Goal: Check status: Check status

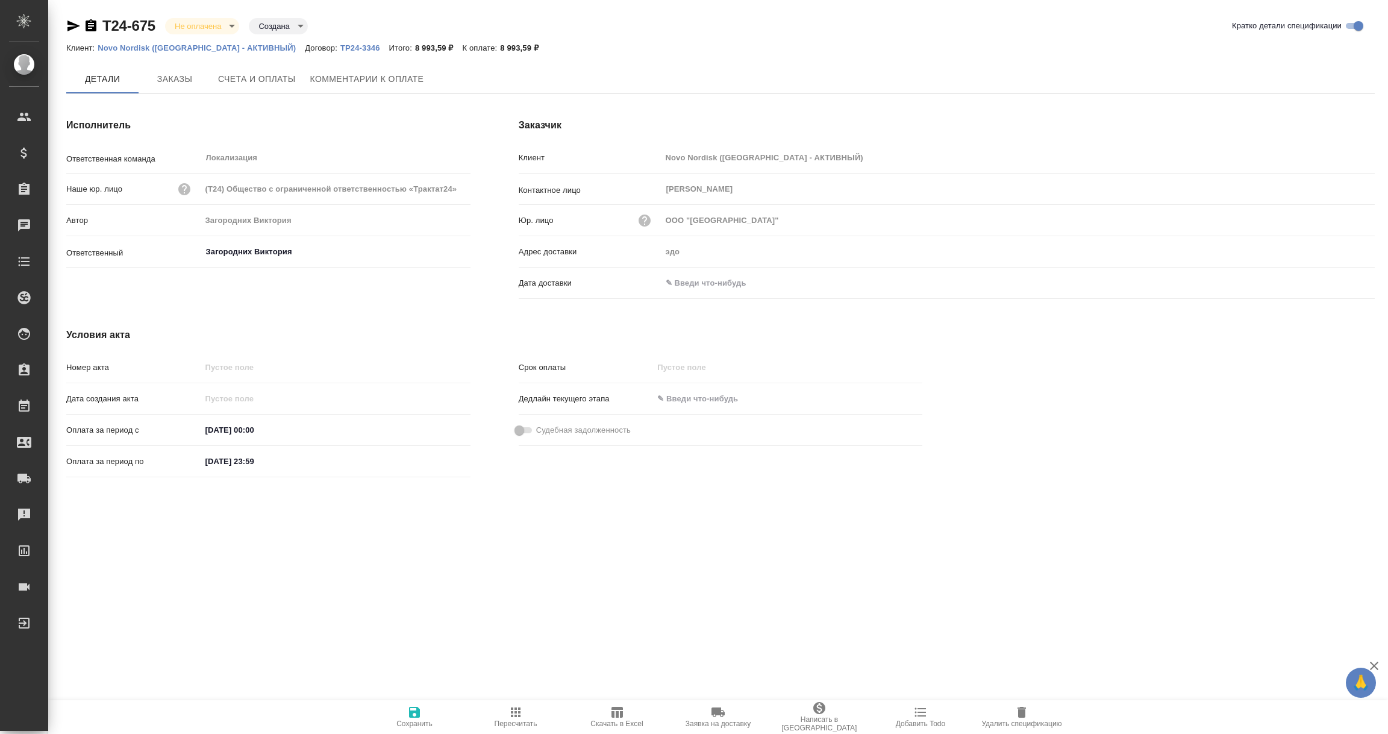
click at [715, 280] on input "text" at bounding box center [714, 282] width 105 height 17
click at [1339, 281] on icon "button" at bounding box center [1340, 282] width 14 height 14
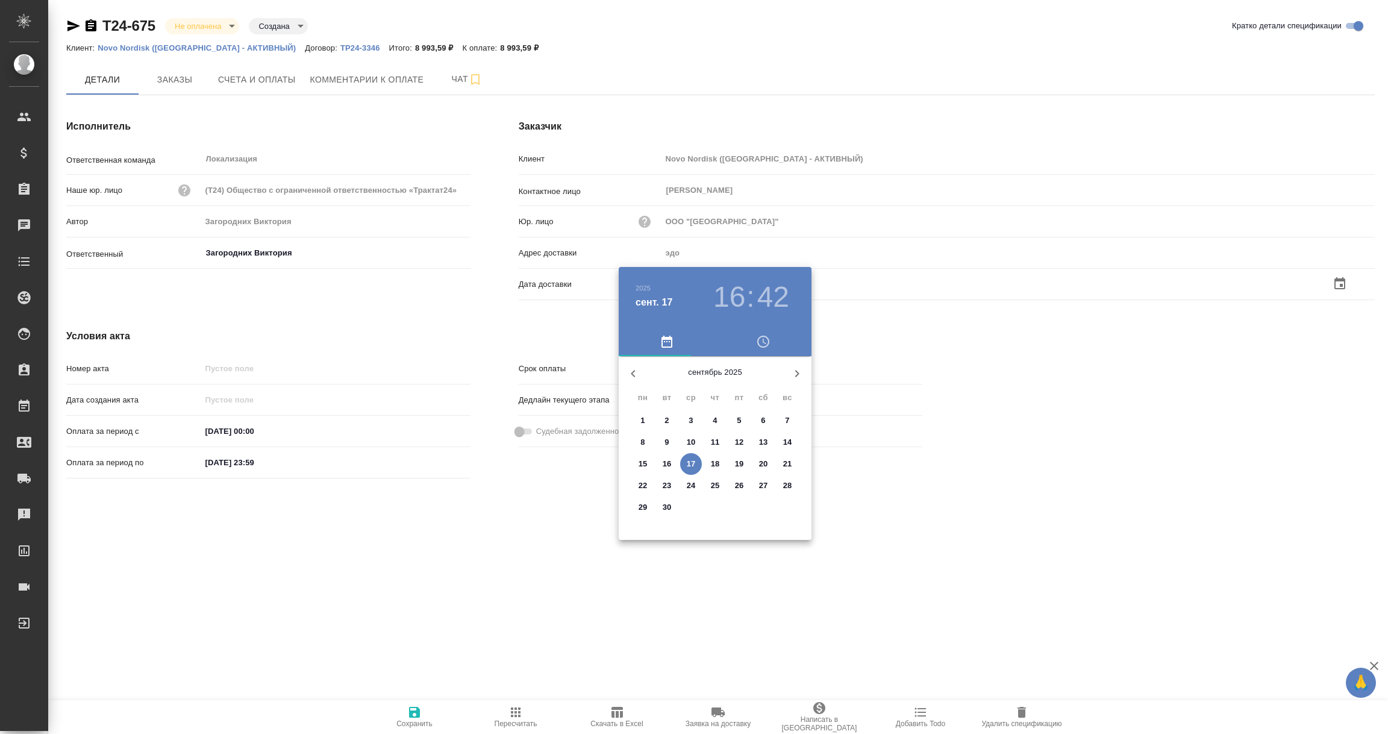
click at [693, 464] on p "17" at bounding box center [691, 464] width 9 height 12
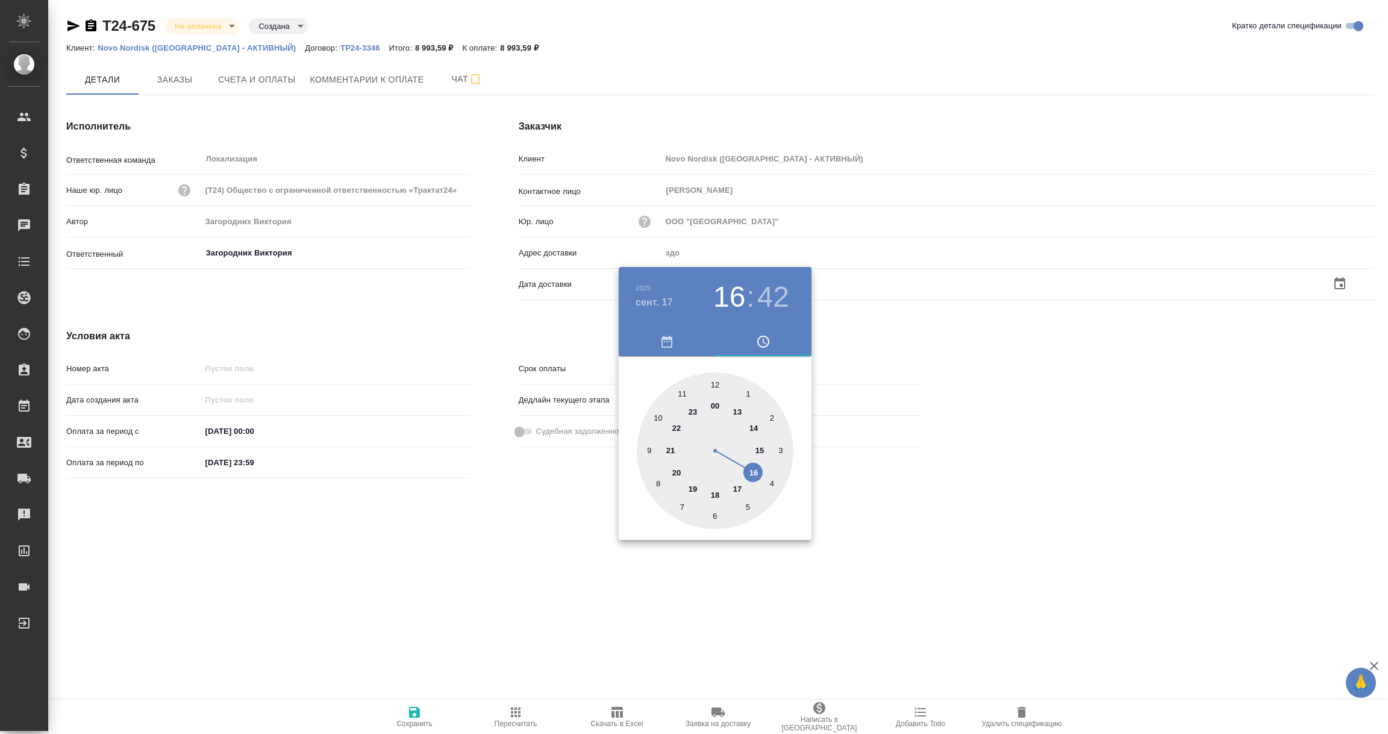
type input "17.09.2025 16:42"
drag, startPoint x: 561, startPoint y: 563, endPoint x: 512, endPoint y: 634, distance: 86.2
click at [560, 565] on div at bounding box center [694, 367] width 1388 height 734
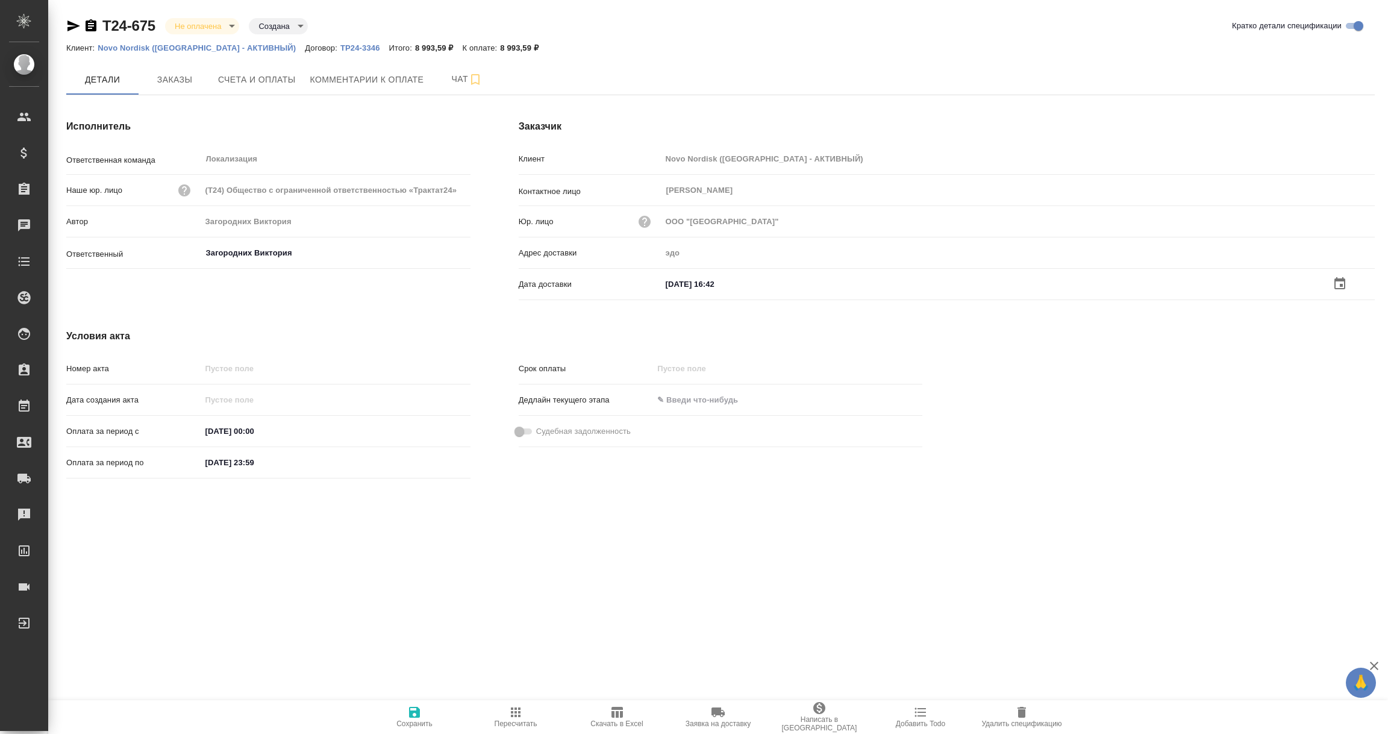
click at [418, 715] on icon "button" at bounding box center [414, 712] width 11 height 11
click at [700, 287] on input "text" at bounding box center [714, 282] width 105 height 17
click at [1335, 283] on icon "button" at bounding box center [1339, 283] width 11 height 12
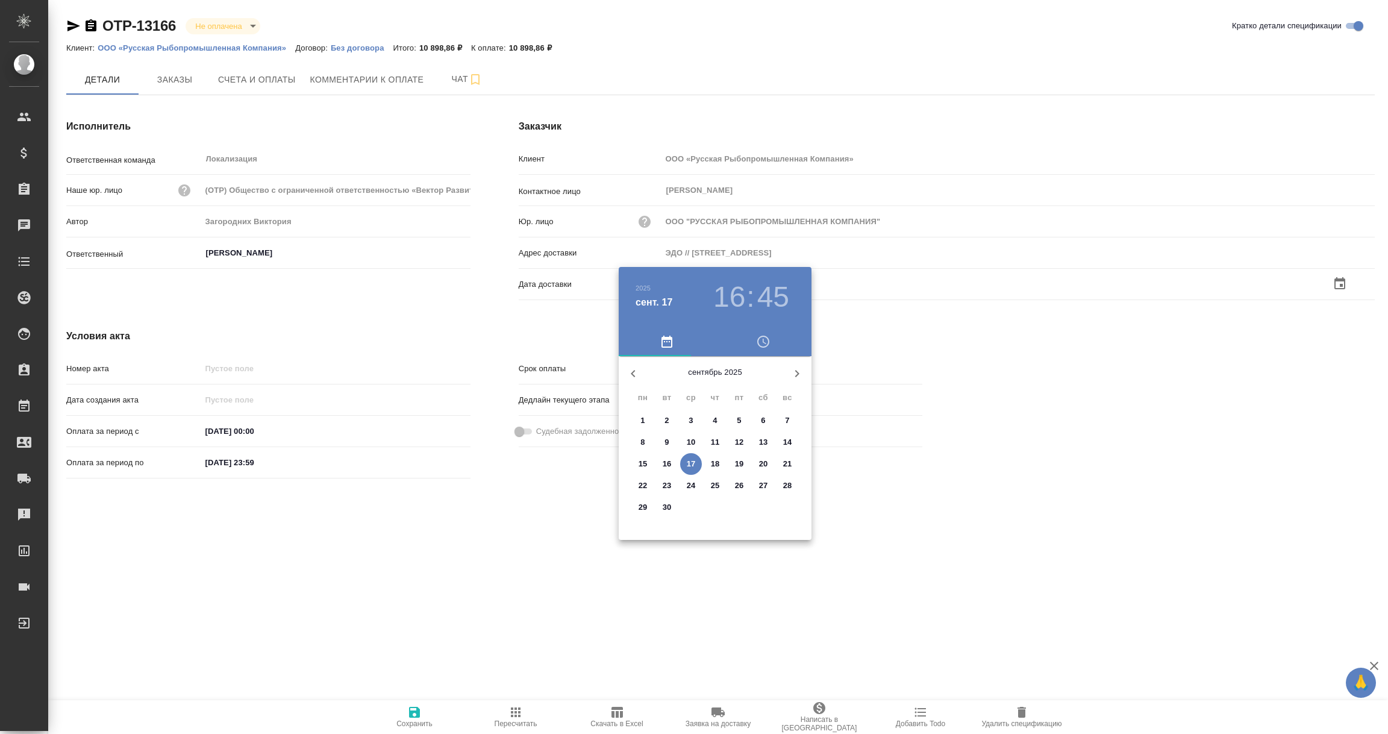
click at [696, 466] on span "17" at bounding box center [691, 464] width 22 height 12
type input "[DATE] 16:45"
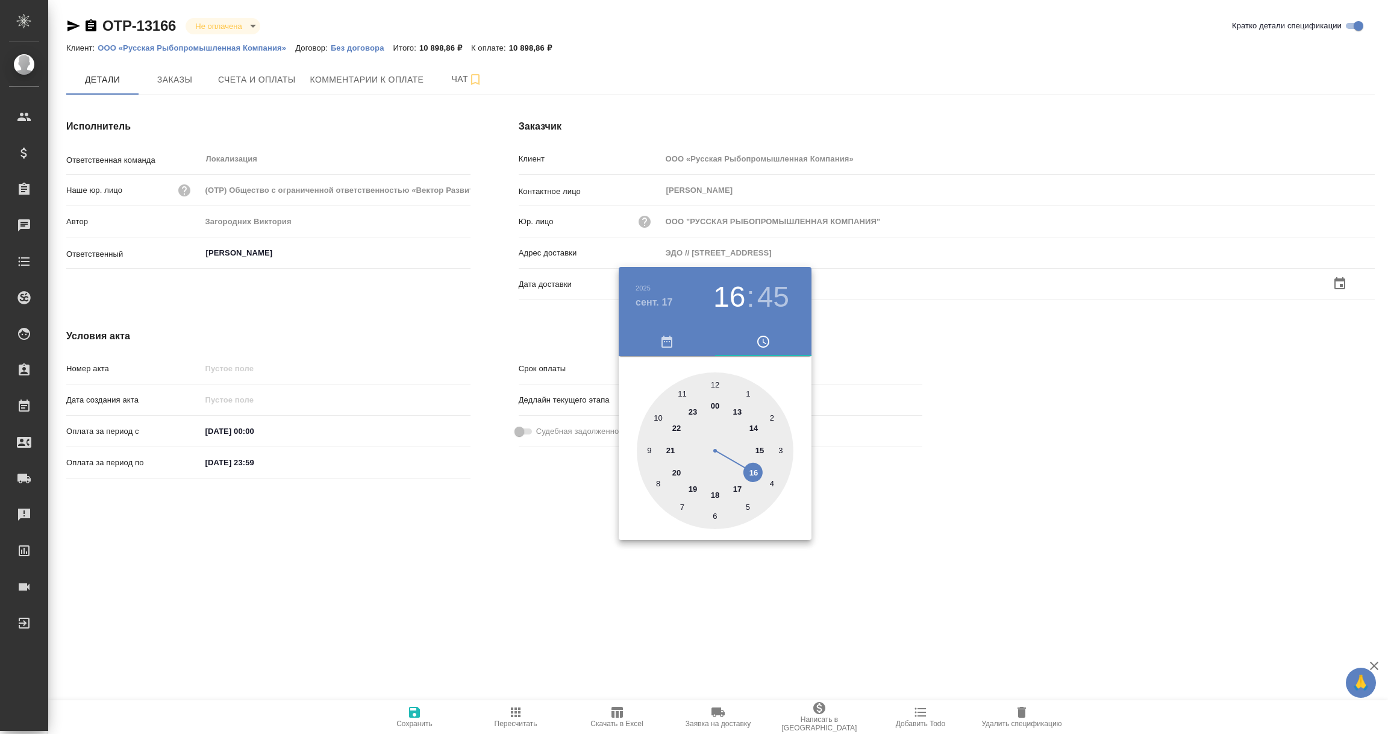
click at [563, 585] on div at bounding box center [694, 367] width 1388 height 734
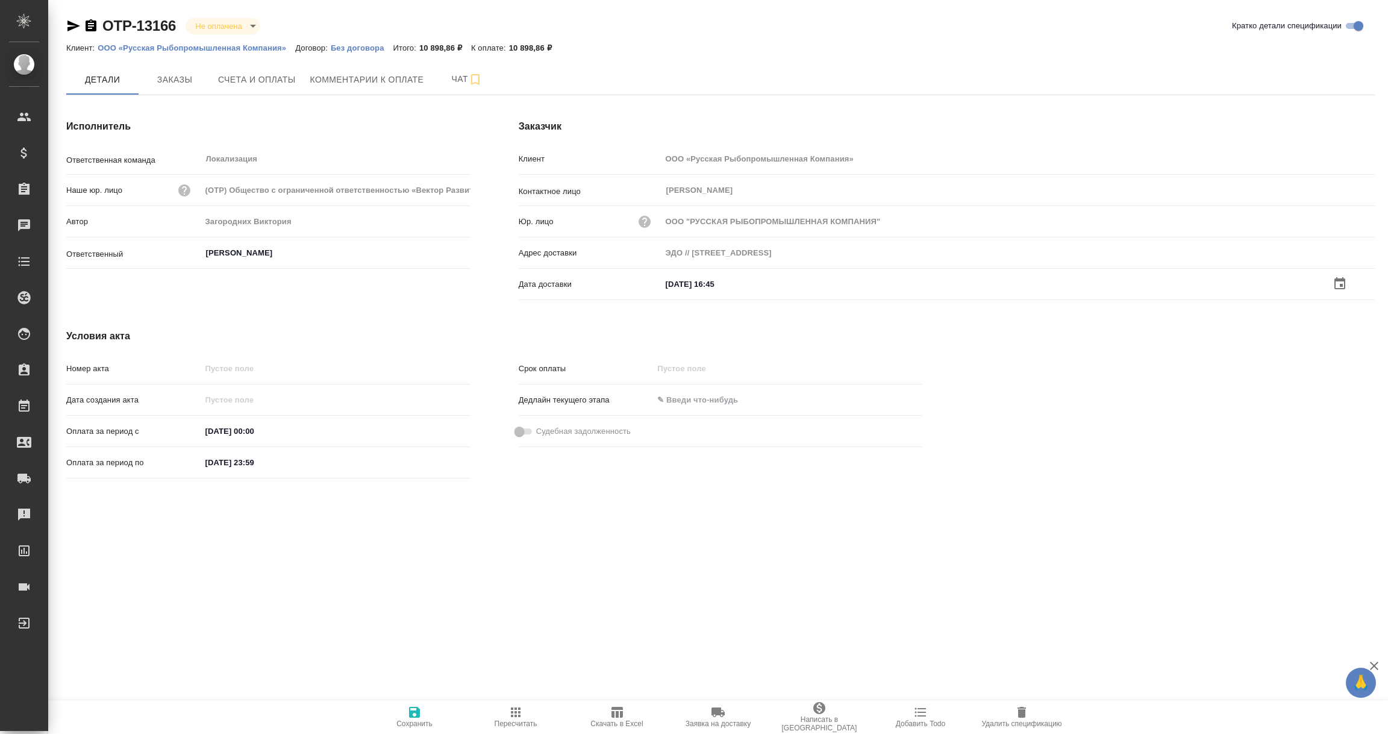
click at [415, 710] on icon "button" at bounding box center [414, 712] width 14 height 14
click at [255, 75] on span "Счета и оплаты" at bounding box center [257, 79] width 78 height 15
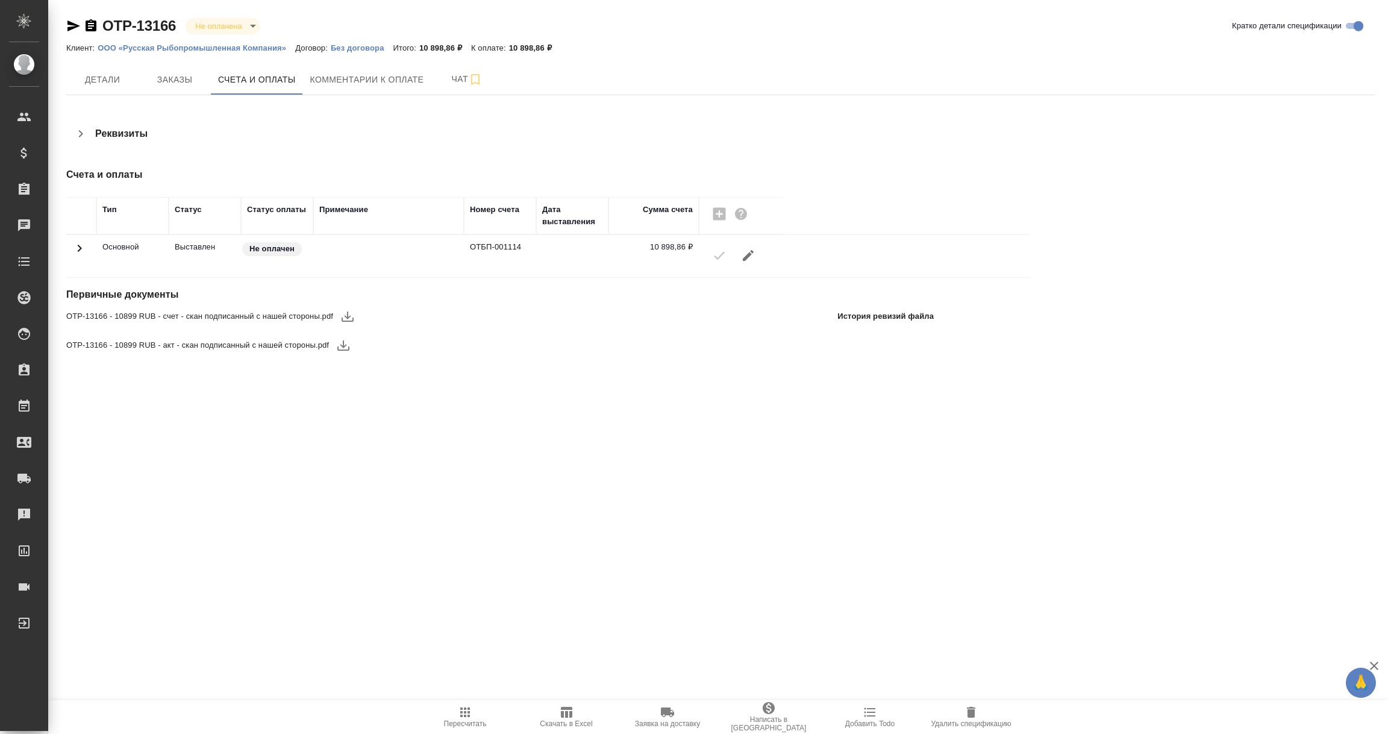
click at [345, 314] on icon "button" at bounding box center [347, 316] width 14 height 14
click at [341, 348] on icon "button" at bounding box center [343, 345] width 14 height 14
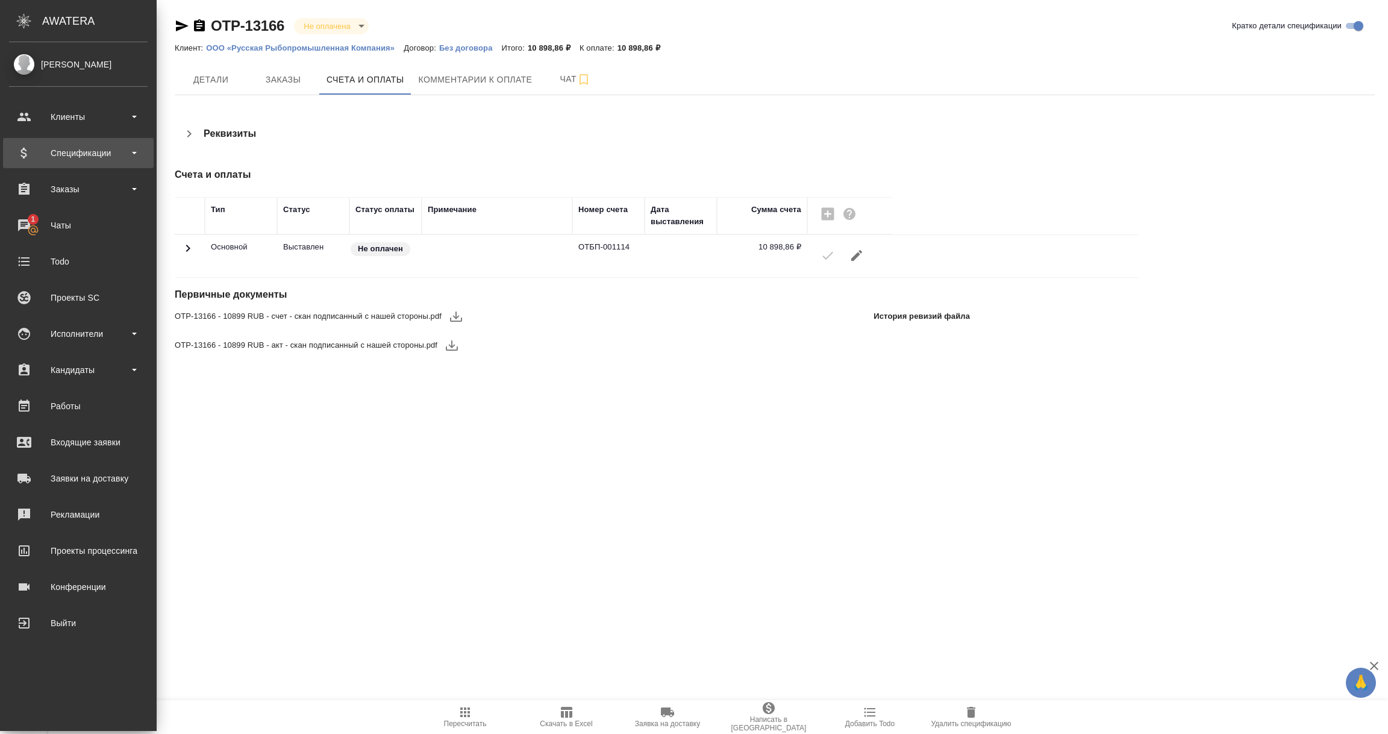
click at [79, 152] on div "Спецификации" at bounding box center [78, 153] width 139 height 18
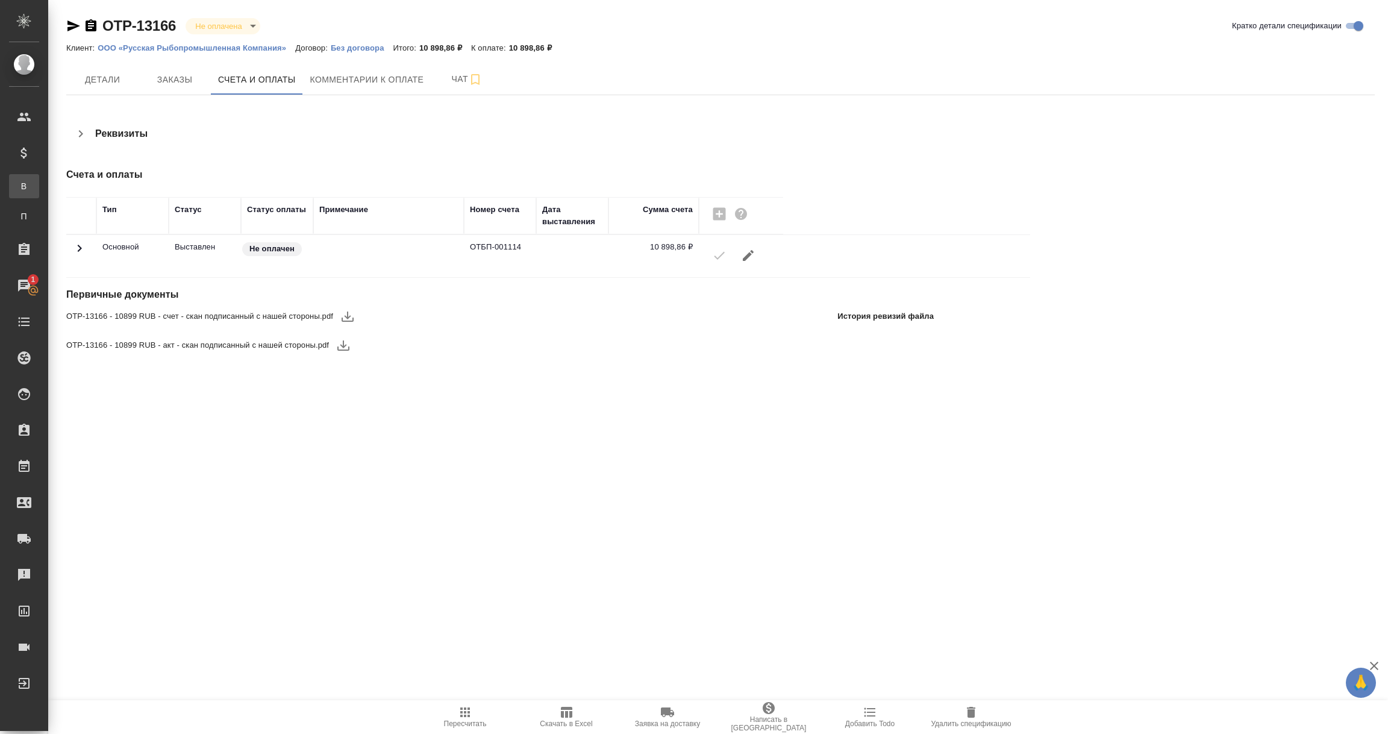
click at [39, 179] on link "В Все спецификации" at bounding box center [24, 186] width 30 height 24
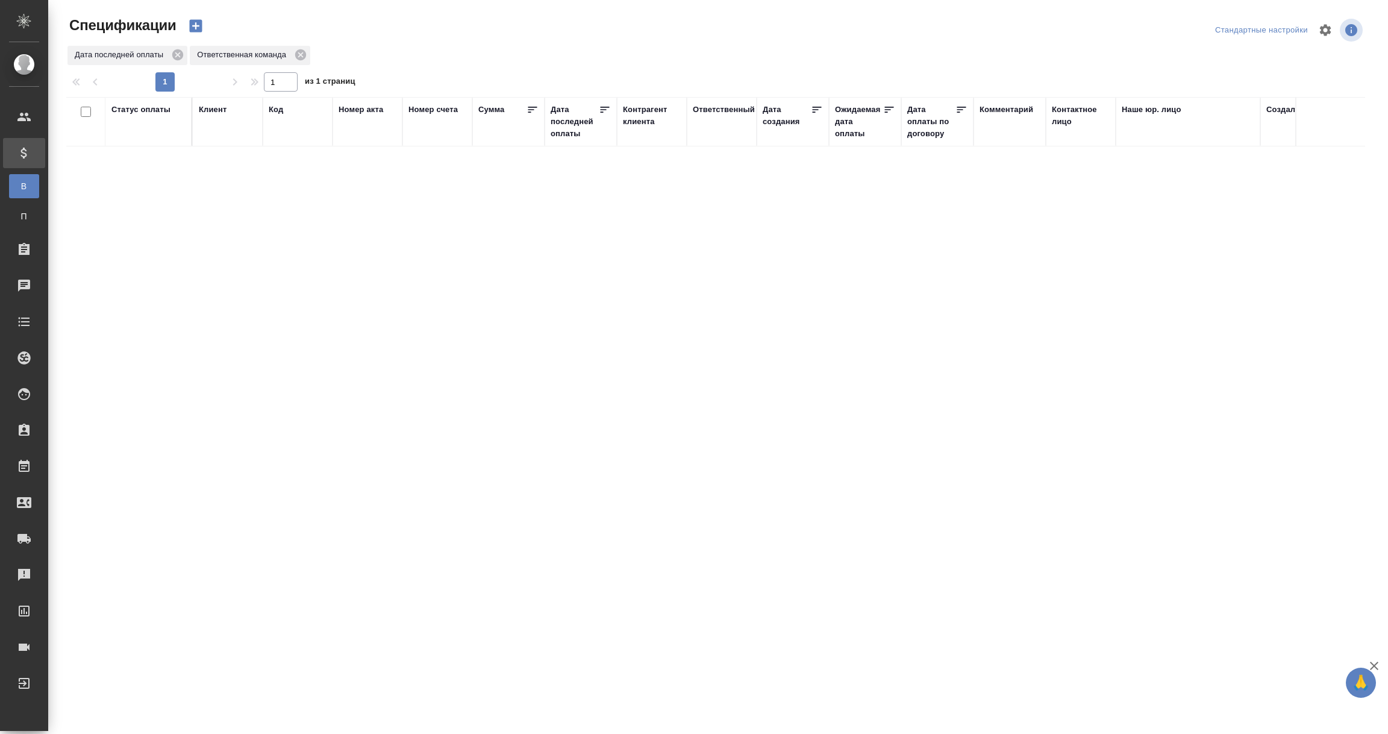
click at [572, 128] on div "Дата последней оплаты" at bounding box center [575, 122] width 48 height 36
select select "8"
click at [578, 148] on input "1.09-2.09" at bounding box center [584, 152] width 53 height 17
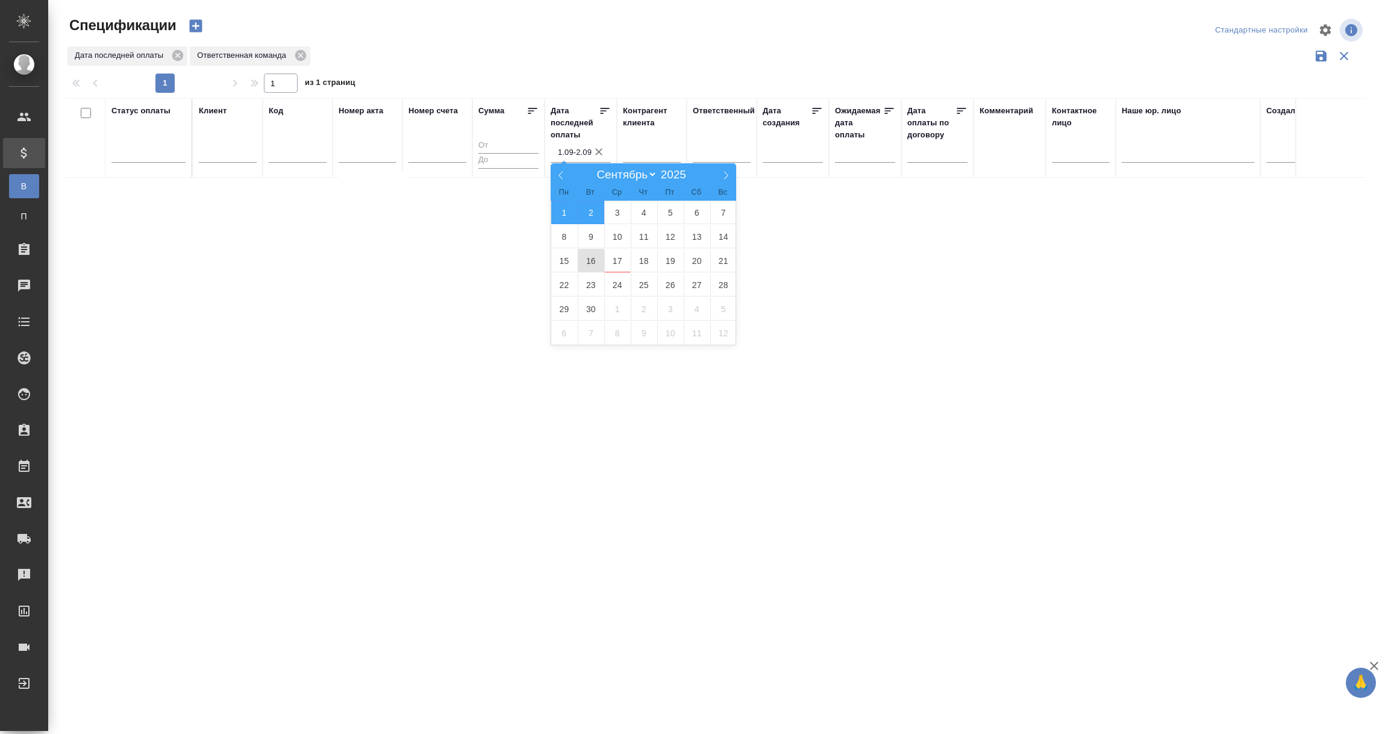
click at [589, 262] on span "16" at bounding box center [591, 260] width 27 height 23
click at [618, 255] on span "17" at bounding box center [617, 260] width 27 height 23
type div "2025-09-15T21:00:00.000Z — 2025-09-16T21:00:00.000Z"
type input "16.09-17.09"
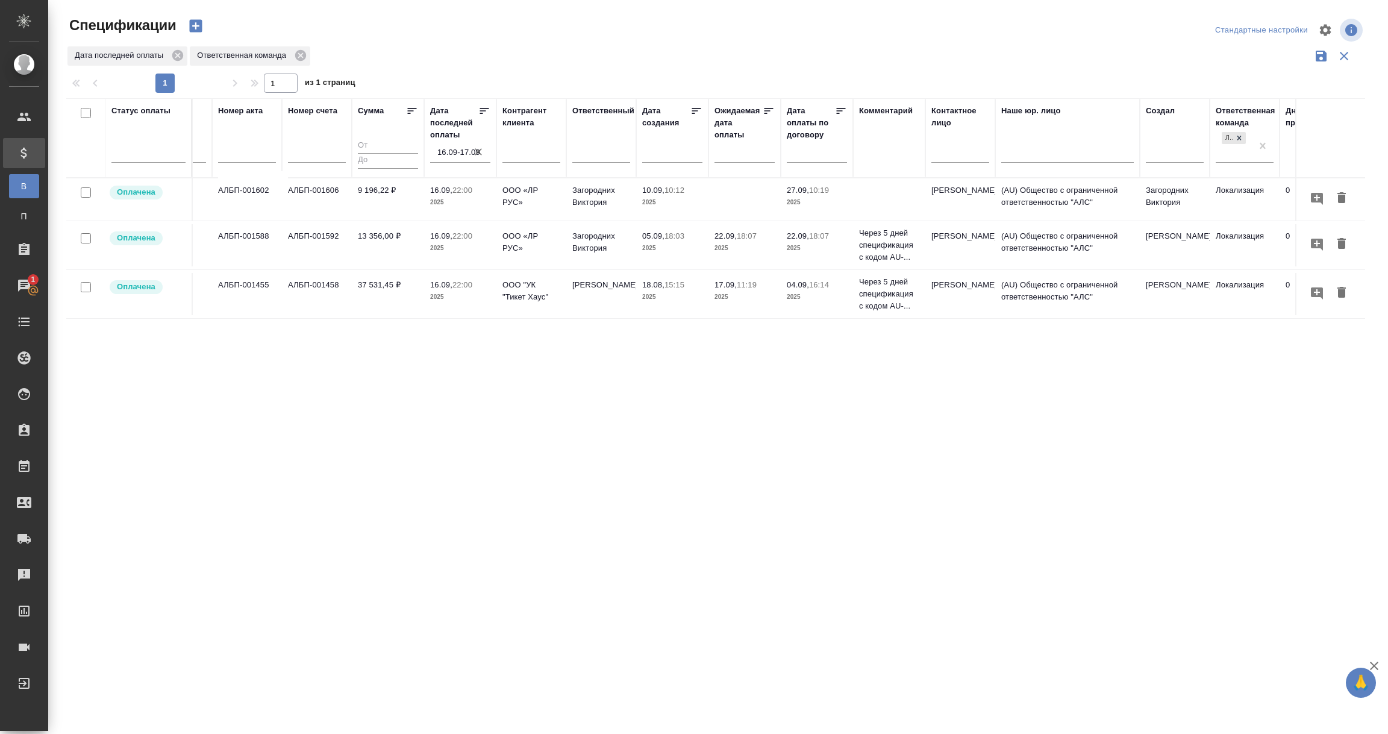
scroll to position [0, 174]
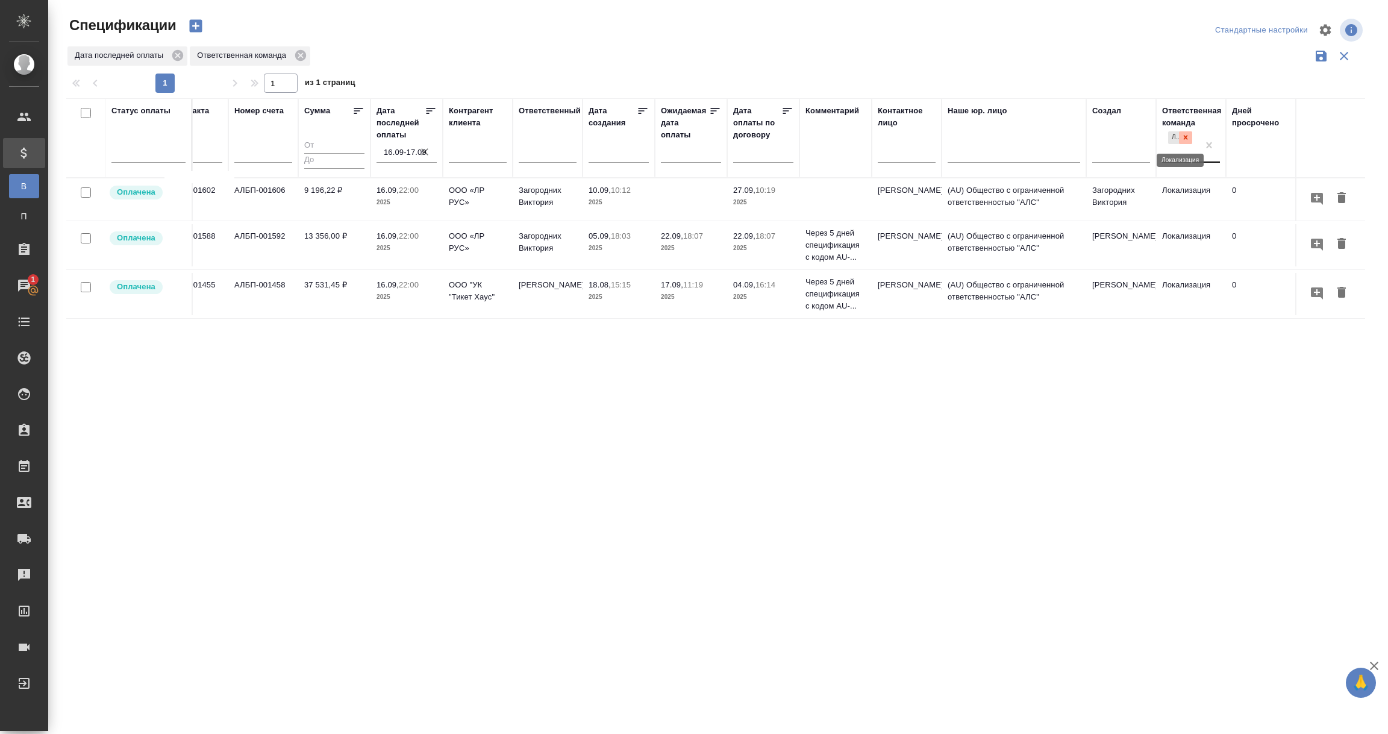
click at [1184, 139] on icon at bounding box center [1185, 137] width 8 height 8
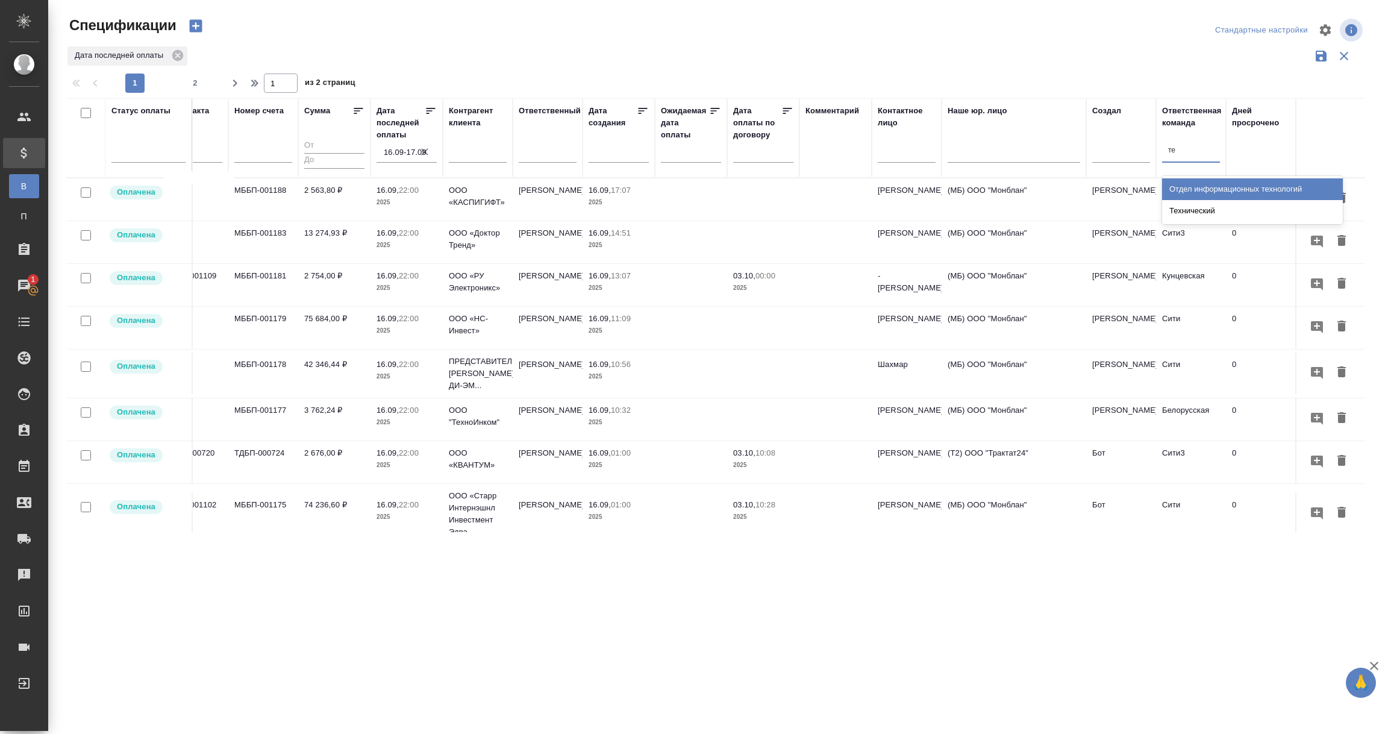
type input "тех"
click at [1197, 211] on div "Технический" at bounding box center [1252, 211] width 181 height 22
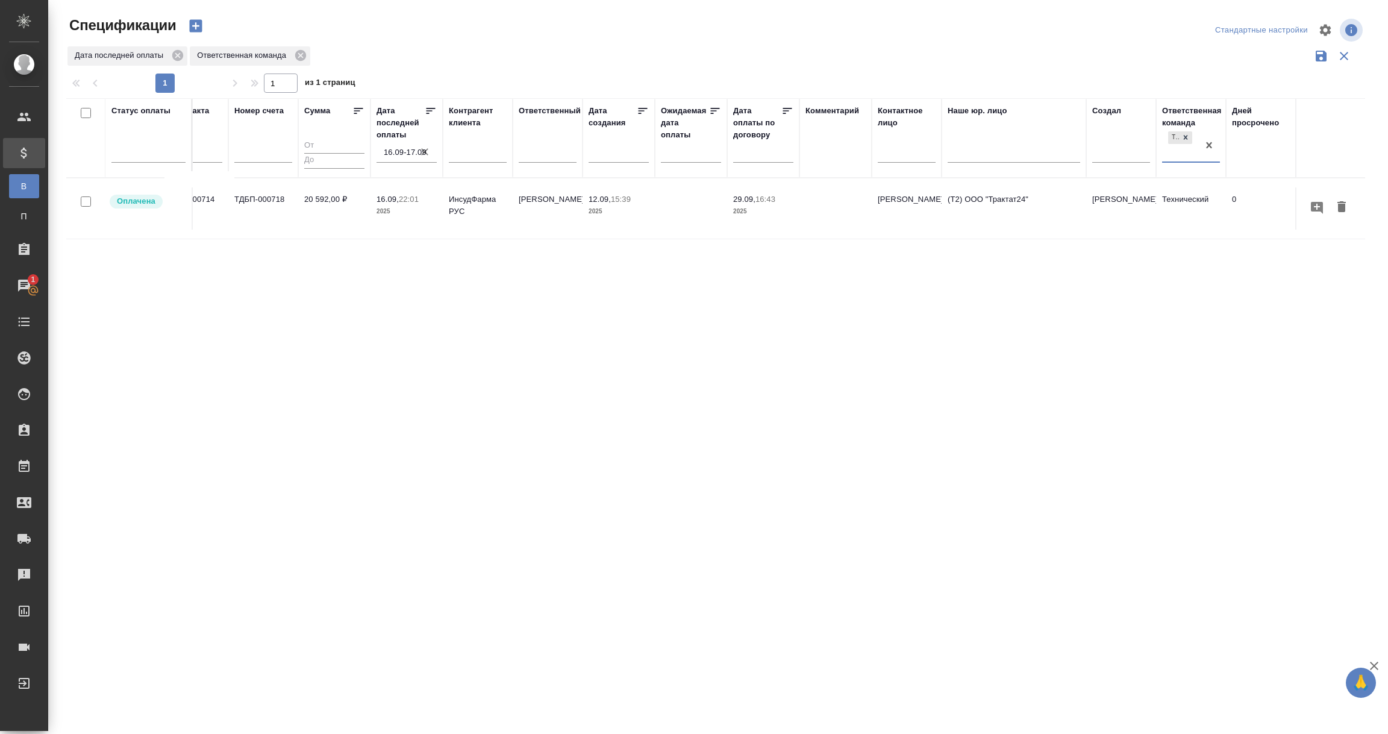
scroll to position [0, 0]
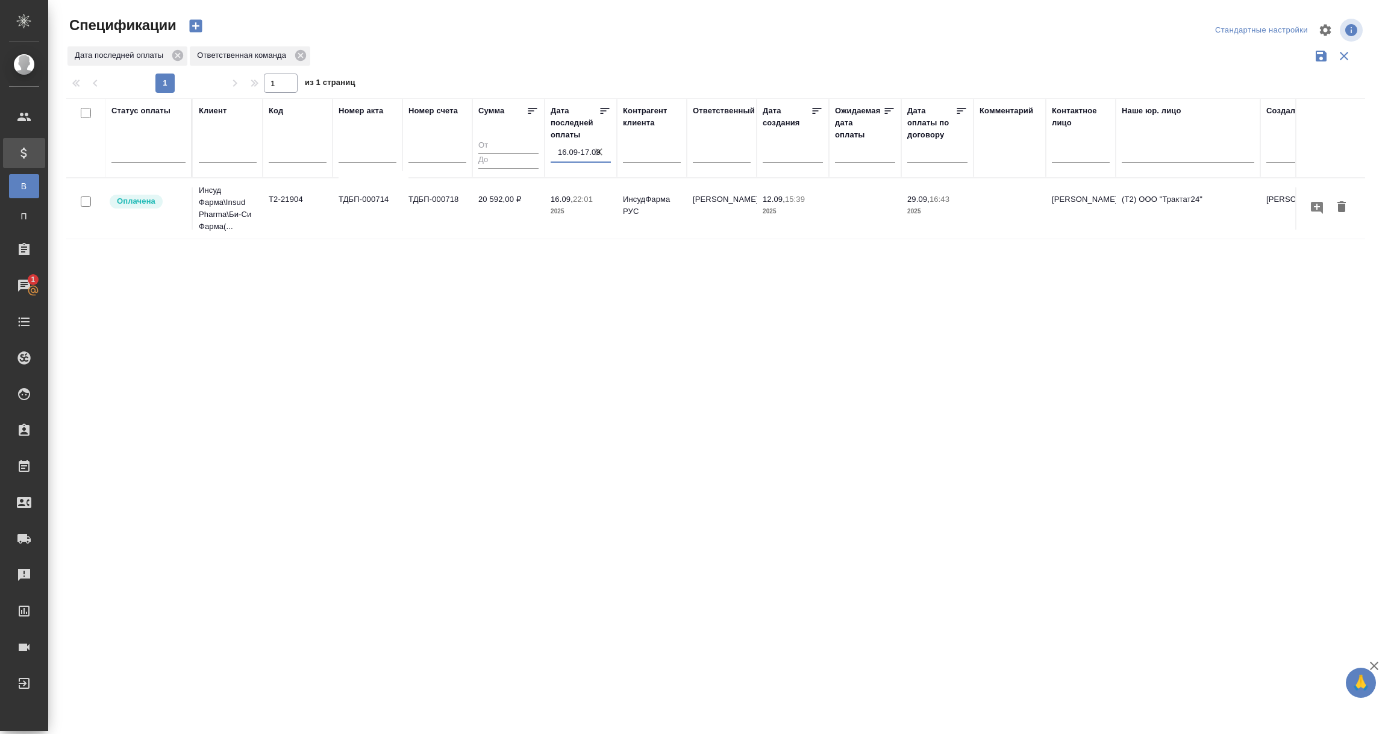
click at [566, 151] on input "16.09-17.09" at bounding box center [584, 152] width 53 height 17
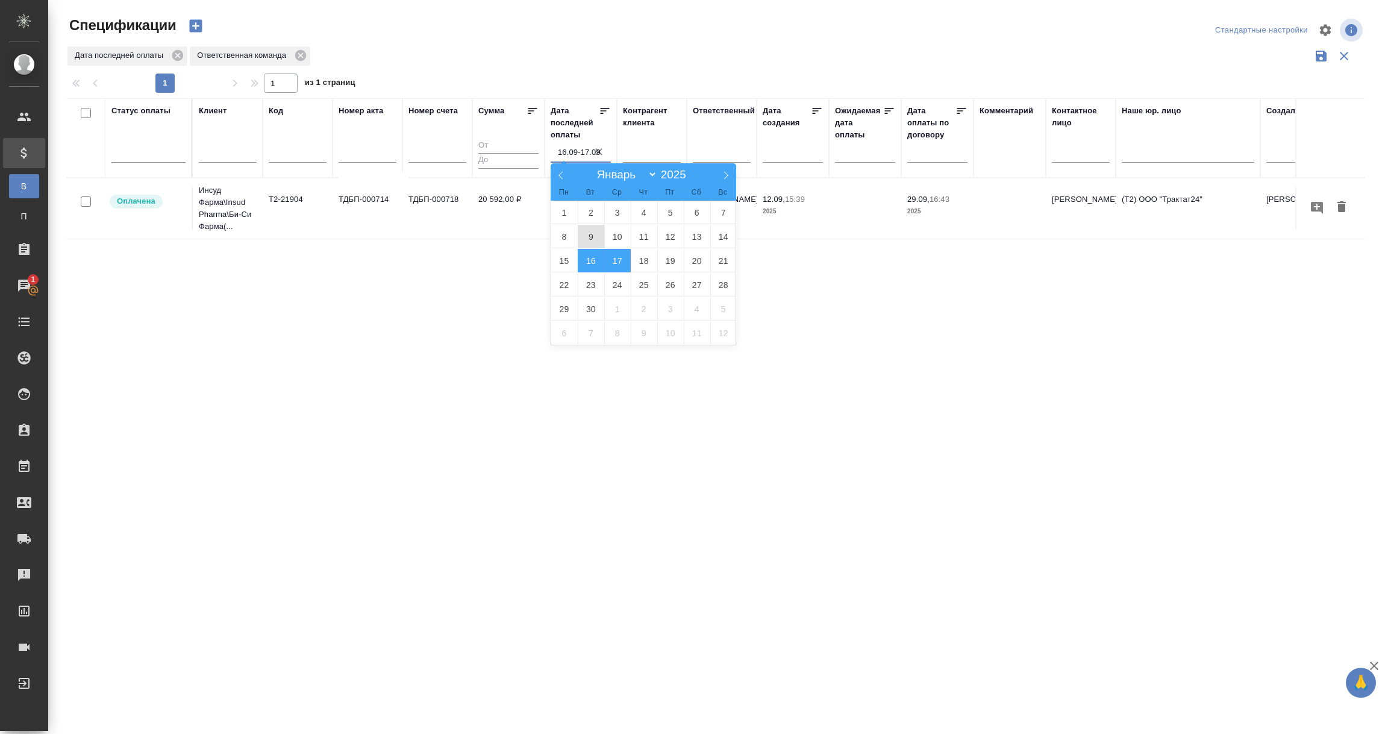
type input "16.09-17.09"
click at [558, 258] on span "15" at bounding box center [564, 260] width 27 height 23
click at [619, 255] on span "17" at bounding box center [617, 260] width 27 height 23
type div "2025-09-14T21:00:00.000Z — 2025-09-16T21:00:00.000Z"
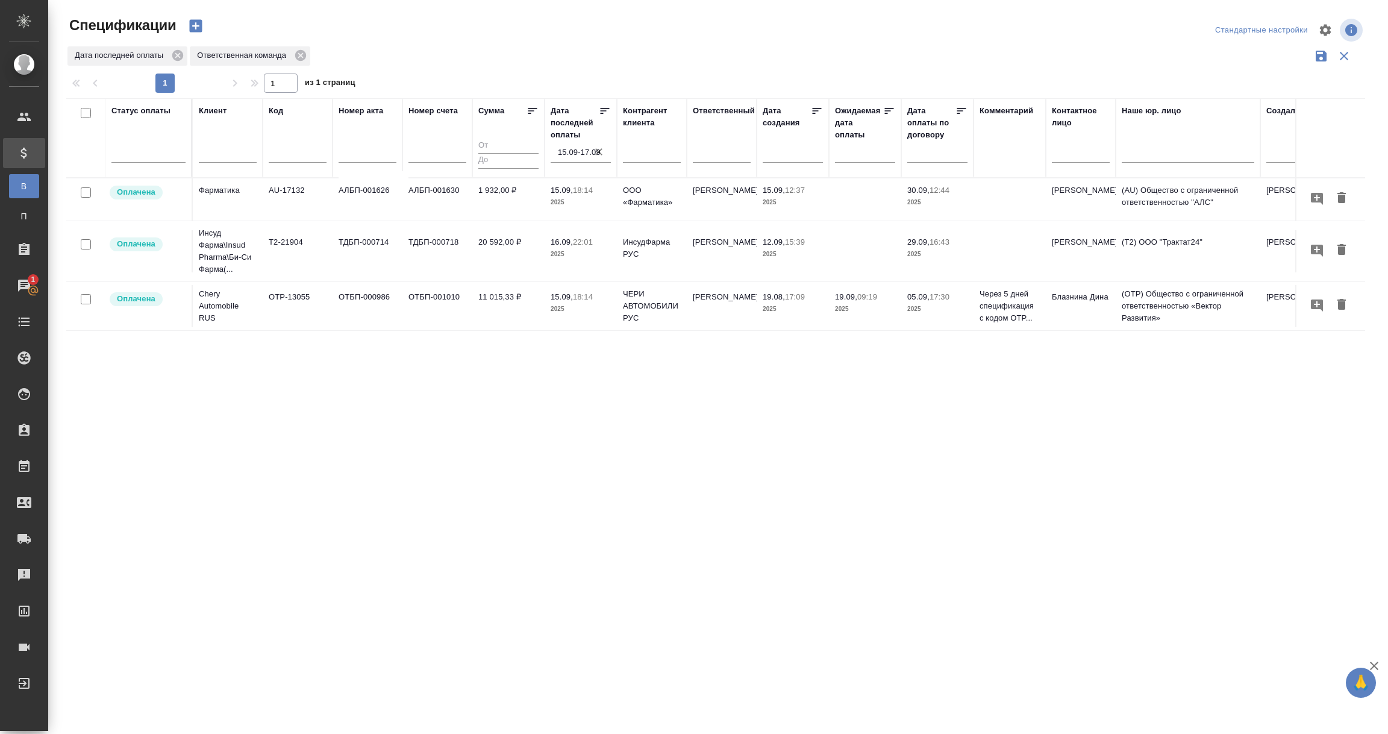
click at [567, 151] on input "15.09-17.09" at bounding box center [584, 152] width 53 height 17
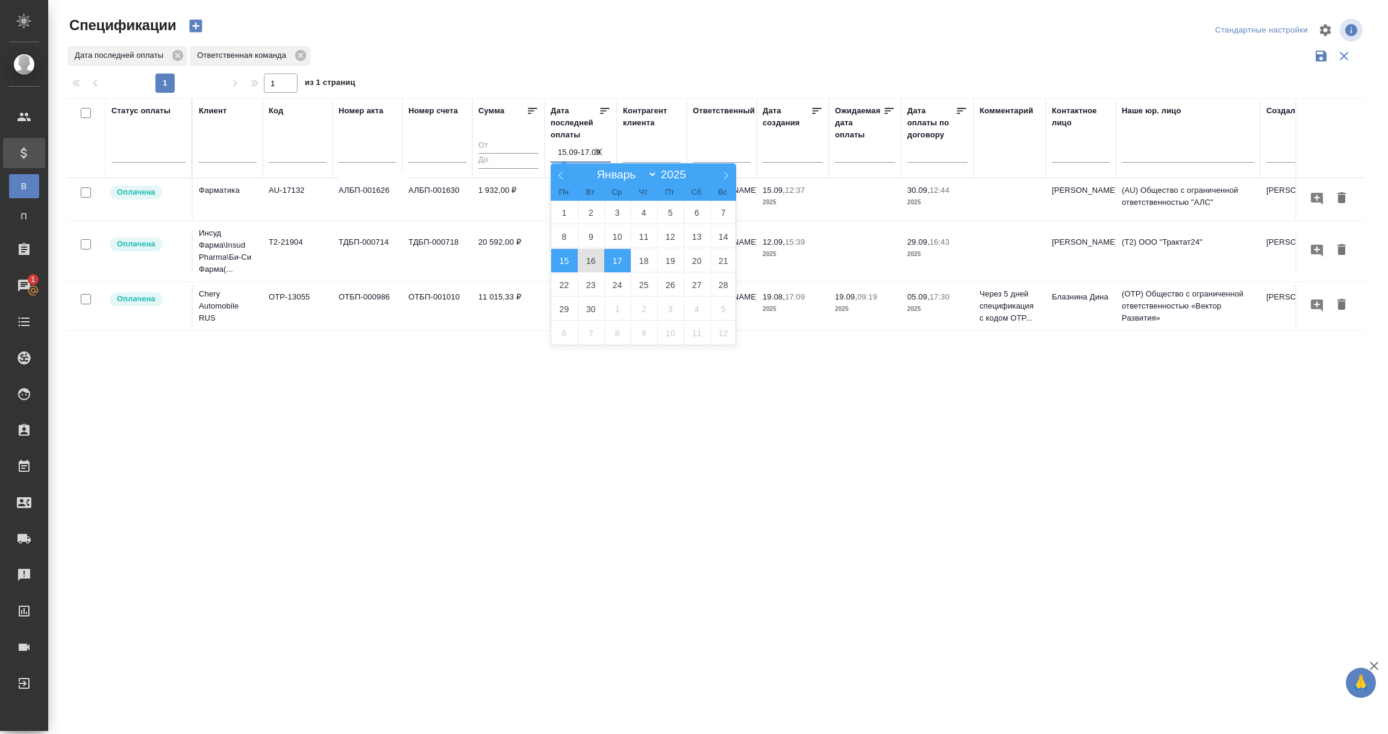
type input "15.09-17.09"
click at [590, 255] on span "16" at bounding box center [591, 260] width 27 height 23
click at [610, 258] on span "17" at bounding box center [617, 260] width 27 height 23
type div "2025-09-15T21:00:00.000Z — 2025-09-16T21:00:00.000Z"
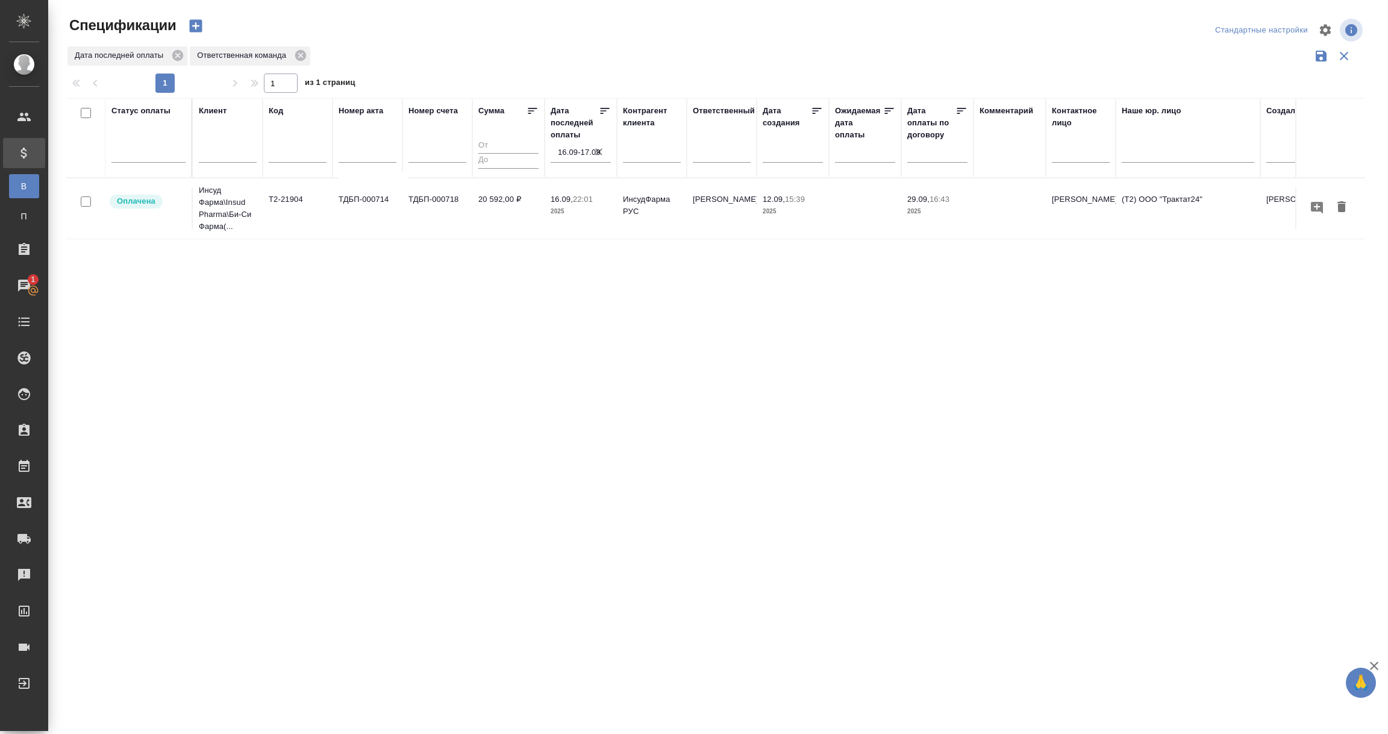
click at [566, 154] on input "16.09-17.09" at bounding box center [584, 152] width 53 height 17
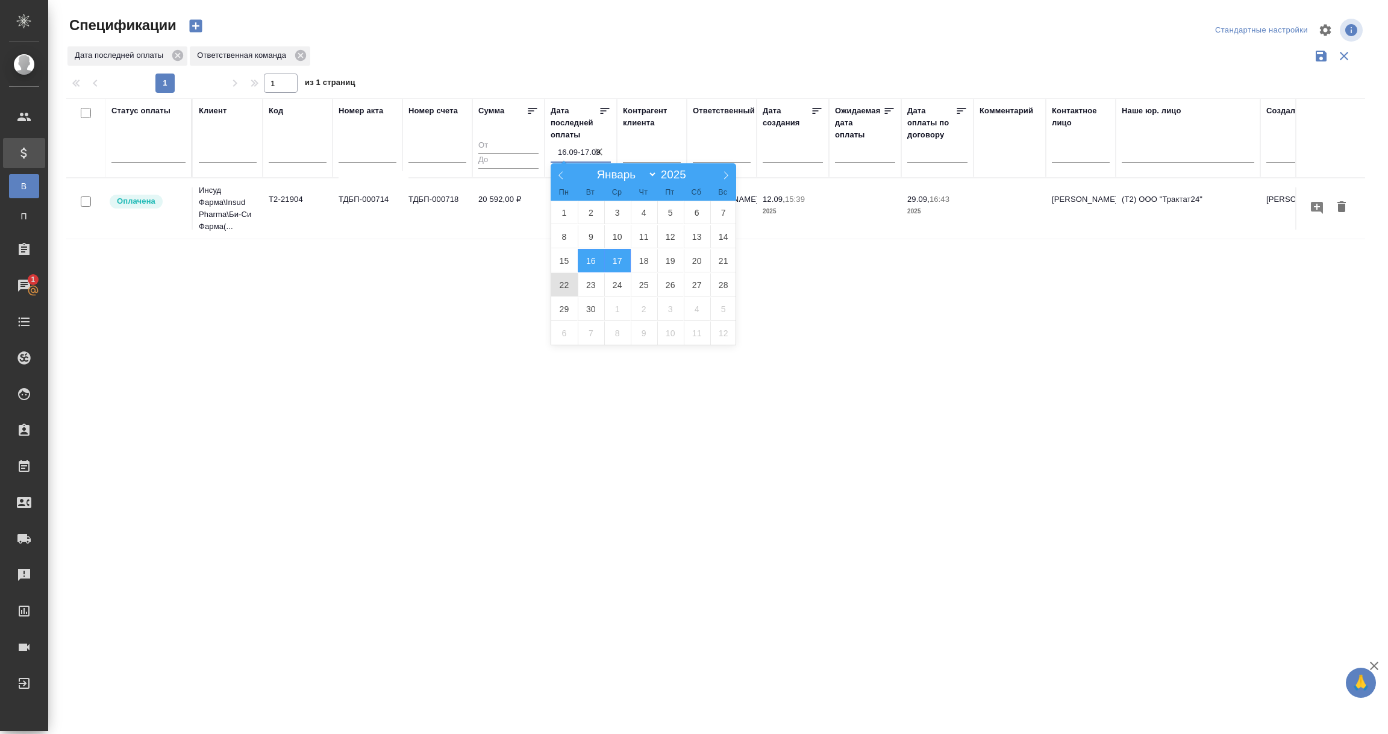
type input "16.09-17.09"
click at [569, 262] on span "15" at bounding box center [564, 260] width 27 height 23
click at [624, 261] on span "17" at bounding box center [617, 260] width 27 height 23
type div "2025-09-14T21:00:00.000Z — 2025-09-16T21:00:00.000Z"
type input "15.09-17.09"
